Goal: Check status: Check status

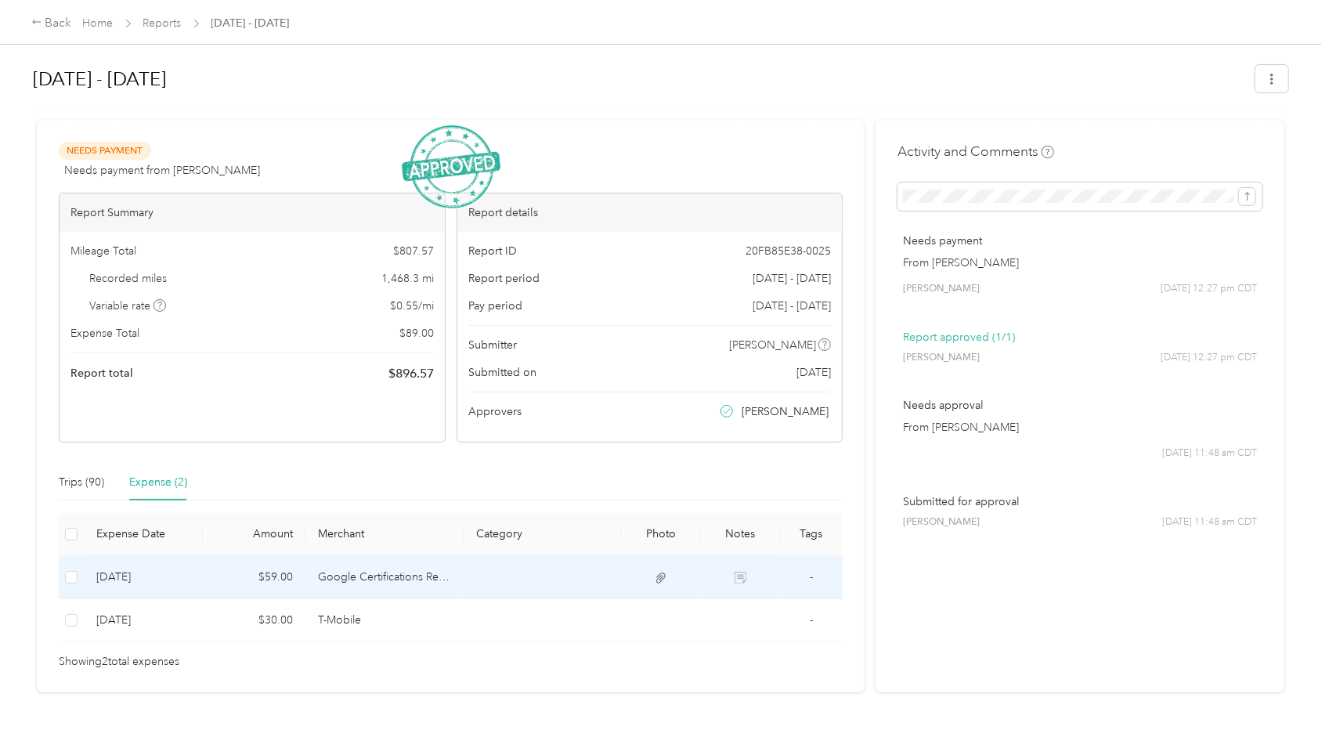
click at [436, 586] on td "Google Certifications Receipt" at bounding box center [384, 577] width 158 height 43
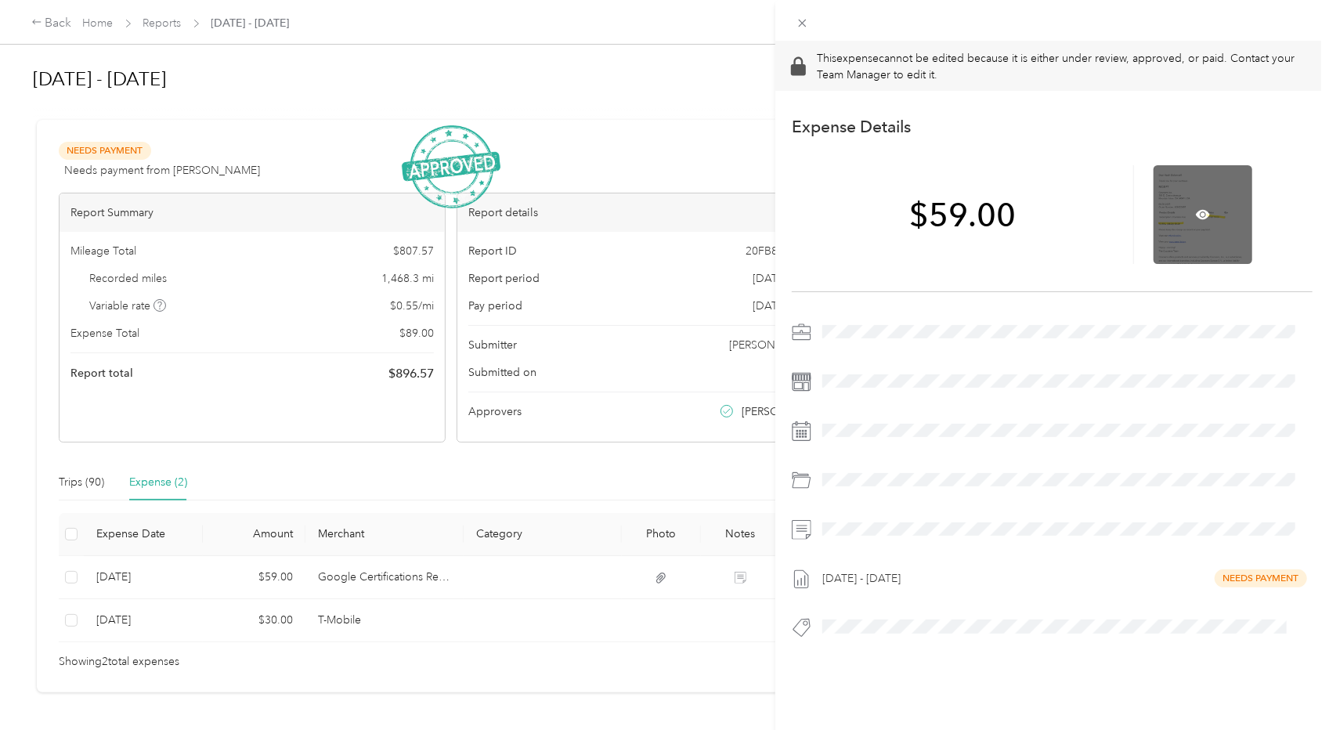
click at [1205, 226] on div at bounding box center [1202, 214] width 99 height 99
click at [1195, 206] on div at bounding box center [1202, 214] width 99 height 99
click at [1195, 217] on icon at bounding box center [1202, 214] width 14 height 14
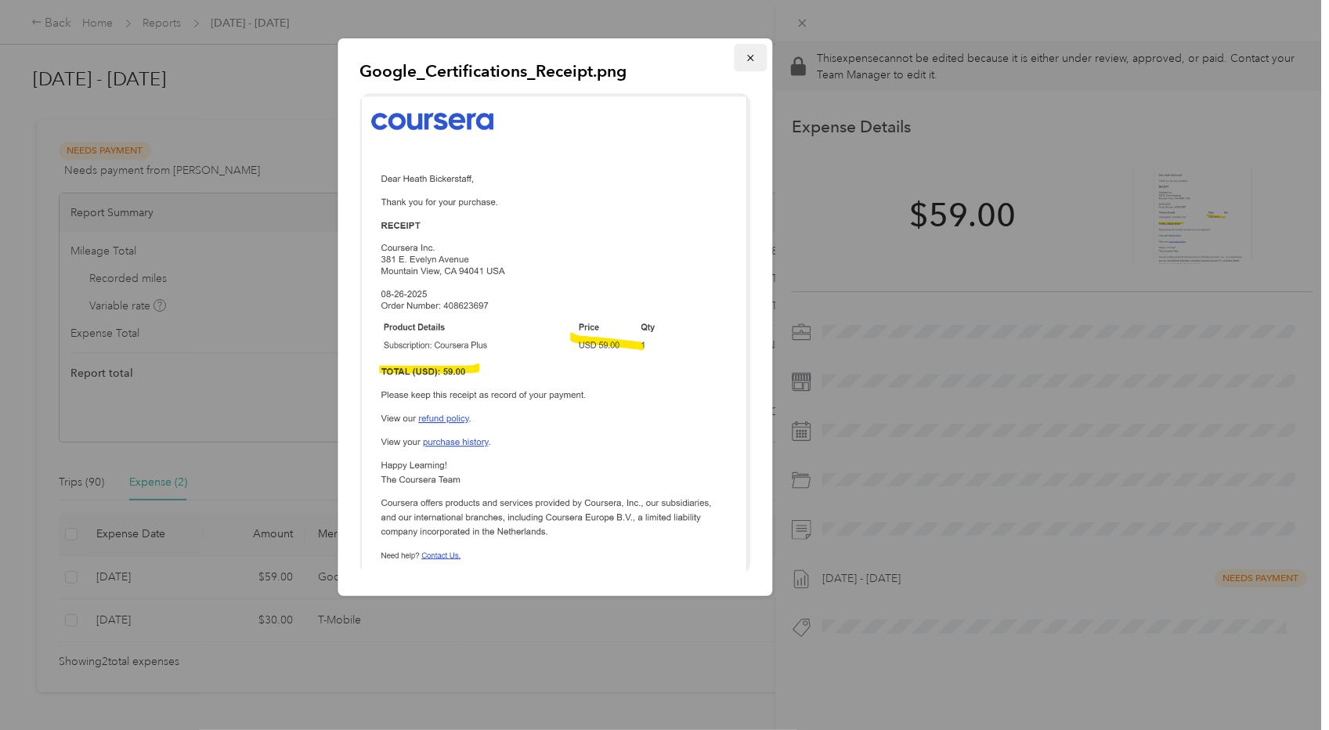
click at [745, 66] on button "button" at bounding box center [750, 57] width 33 height 27
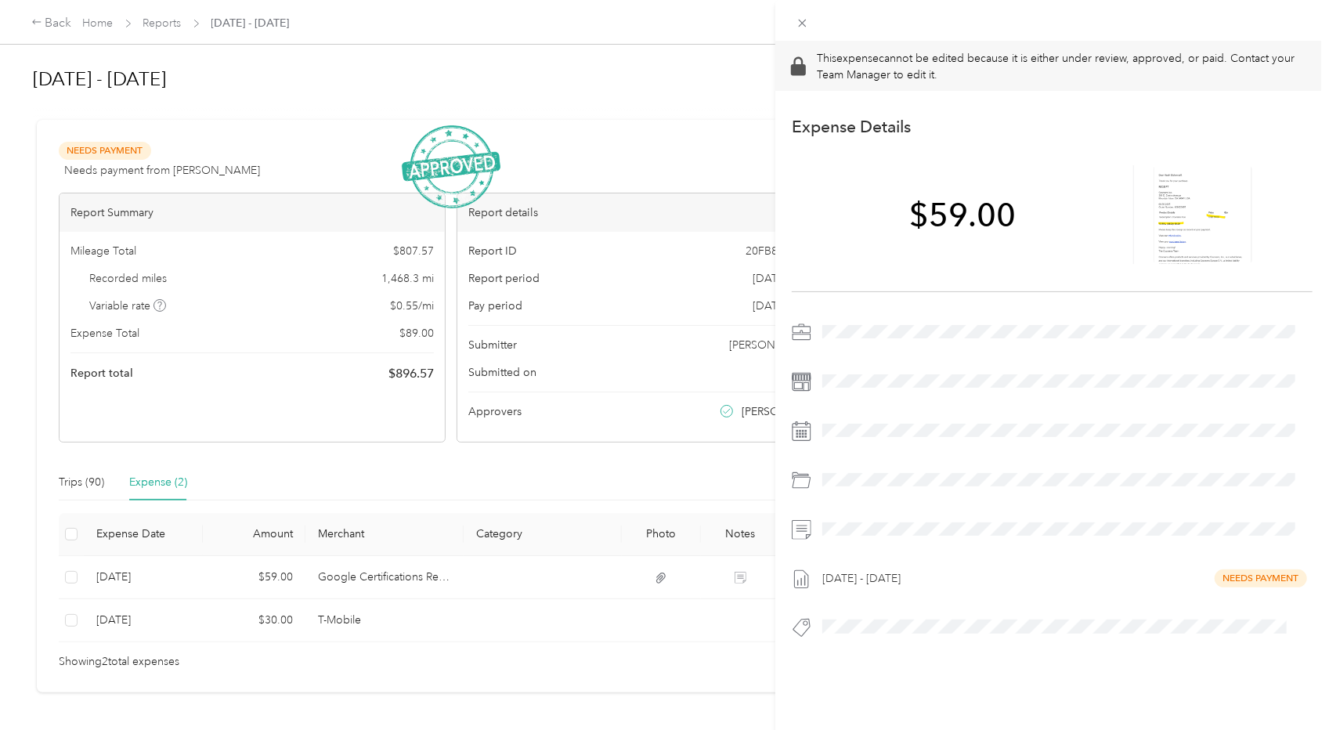
click at [20, 112] on div "This expense cannot be edited because it is either under review, approved, or p…" at bounding box center [664, 365] width 1329 height 730
